Goal: Navigation & Orientation: Find specific page/section

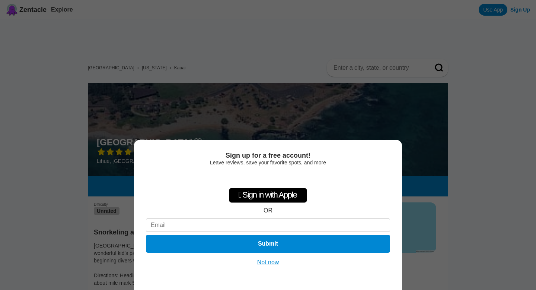
click at [266, 261] on button "Not now" at bounding box center [268, 261] width 26 height 7
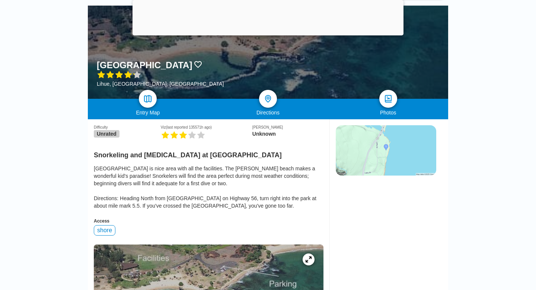
scroll to position [123, 0]
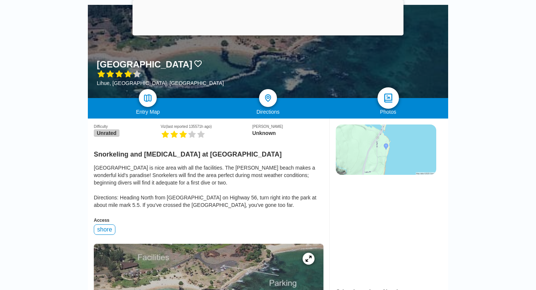
click at [392, 95] on img at bounding box center [388, 98] width 11 height 11
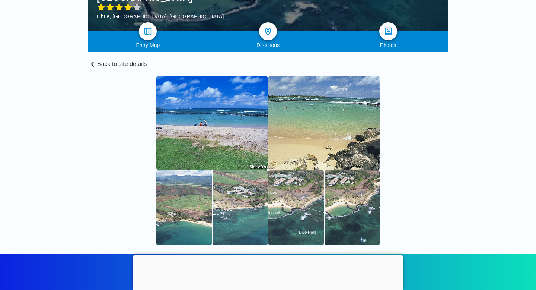
scroll to position [88, 0]
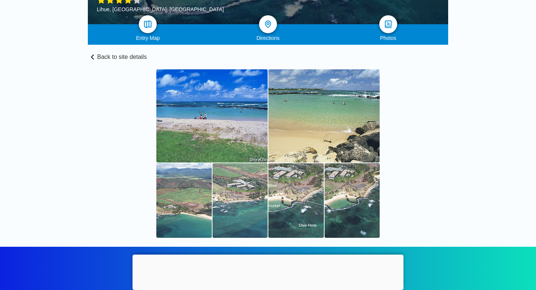
click at [266, 254] on div at bounding box center [268, 254] width 271 height 0
